Goal: Check status: Check status

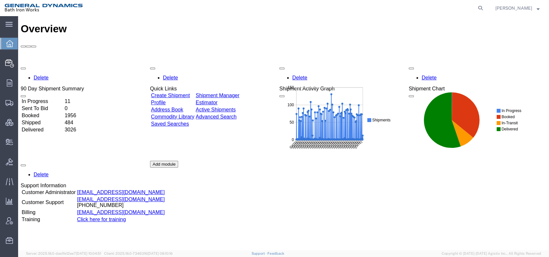
click at [42, 127] on td "Delivered" at bounding box center [42, 130] width 42 height 6
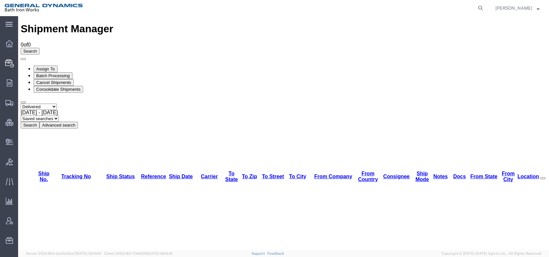
click at [137, 110] on div "[DATE] - [DATE]" at bounding box center [283, 113] width 525 height 6
click at [39, 122] on button "Search" at bounding box center [30, 125] width 19 height 7
click at [319, 174] on link "From Company" at bounding box center [333, 176] width 38 height 5
click at [315, 174] on link "From Company" at bounding box center [333, 176] width 38 height 5
